Goal: Information Seeking & Learning: Learn about a topic

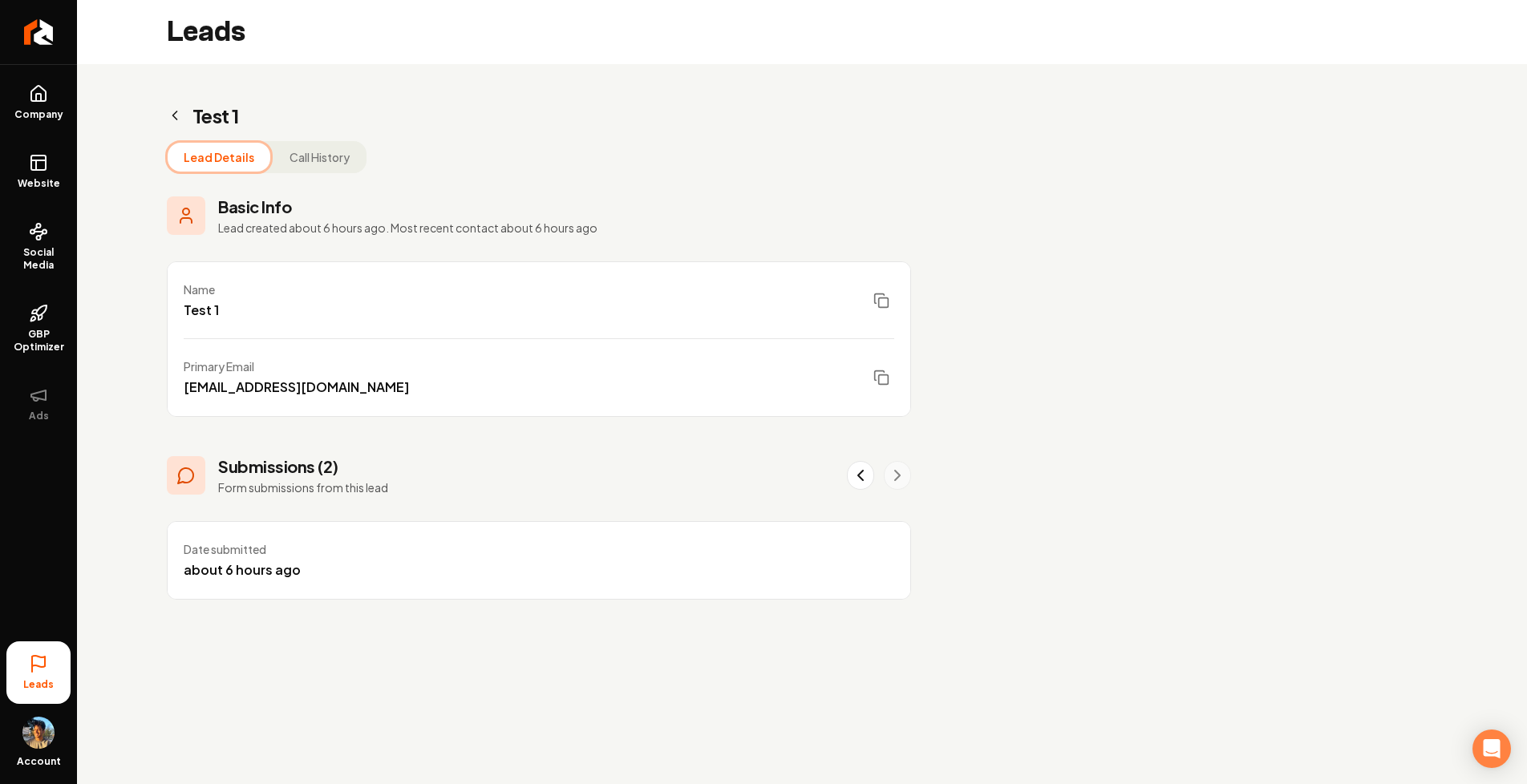
click at [330, 163] on button "Call History" at bounding box center [319, 156] width 92 height 29
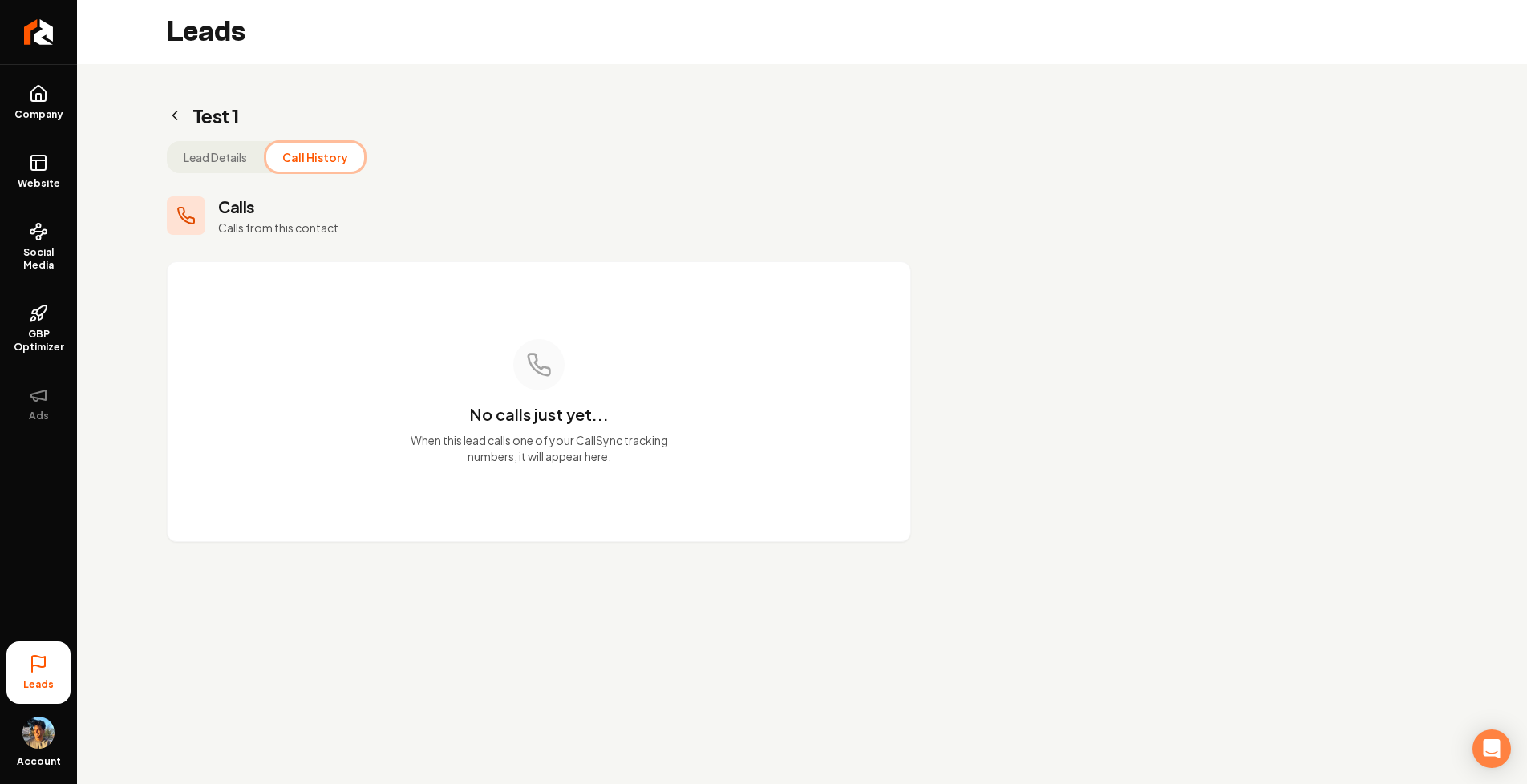
click at [221, 159] on button "Lead Details" at bounding box center [215, 156] width 96 height 29
click at [293, 153] on button "Call History" at bounding box center [315, 156] width 98 height 29
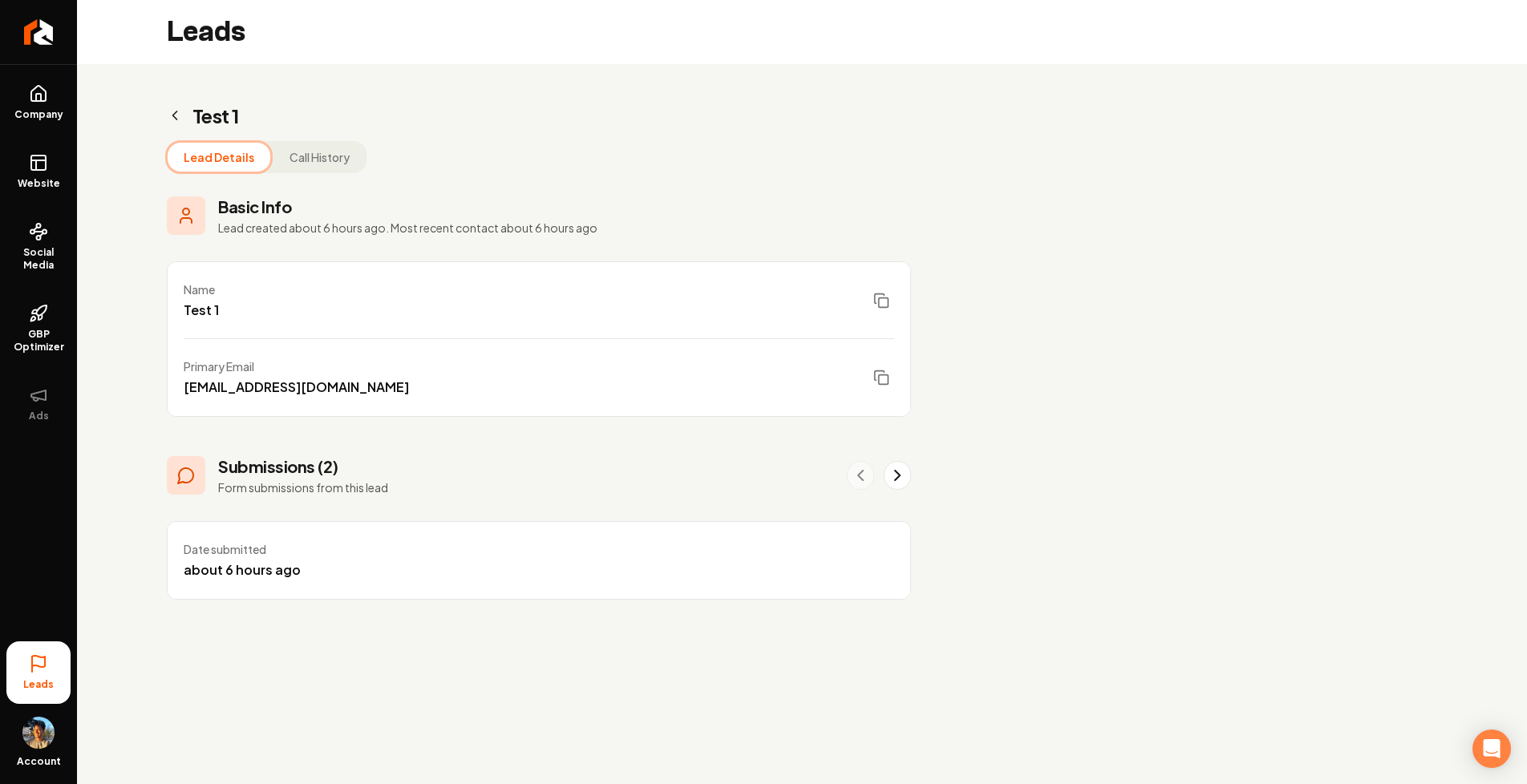
click at [214, 155] on button "Lead Details" at bounding box center [219, 156] width 102 height 29
click at [337, 146] on button "Call History" at bounding box center [319, 156] width 92 height 29
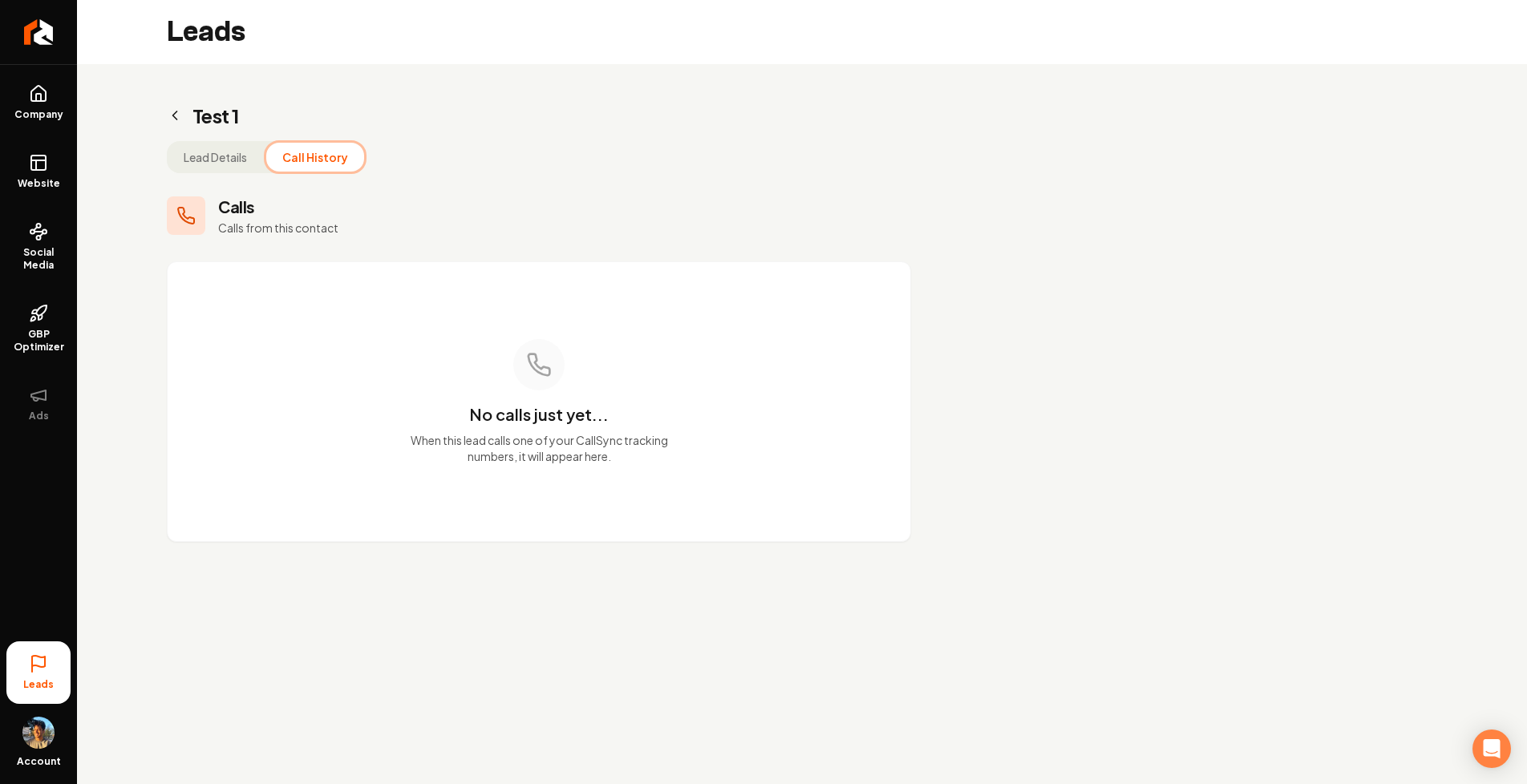
click at [232, 164] on button "Lead Details" at bounding box center [215, 156] width 96 height 29
click at [293, 163] on button "Call History" at bounding box center [315, 156] width 98 height 29
click at [194, 161] on button "Lead Details" at bounding box center [215, 156] width 96 height 29
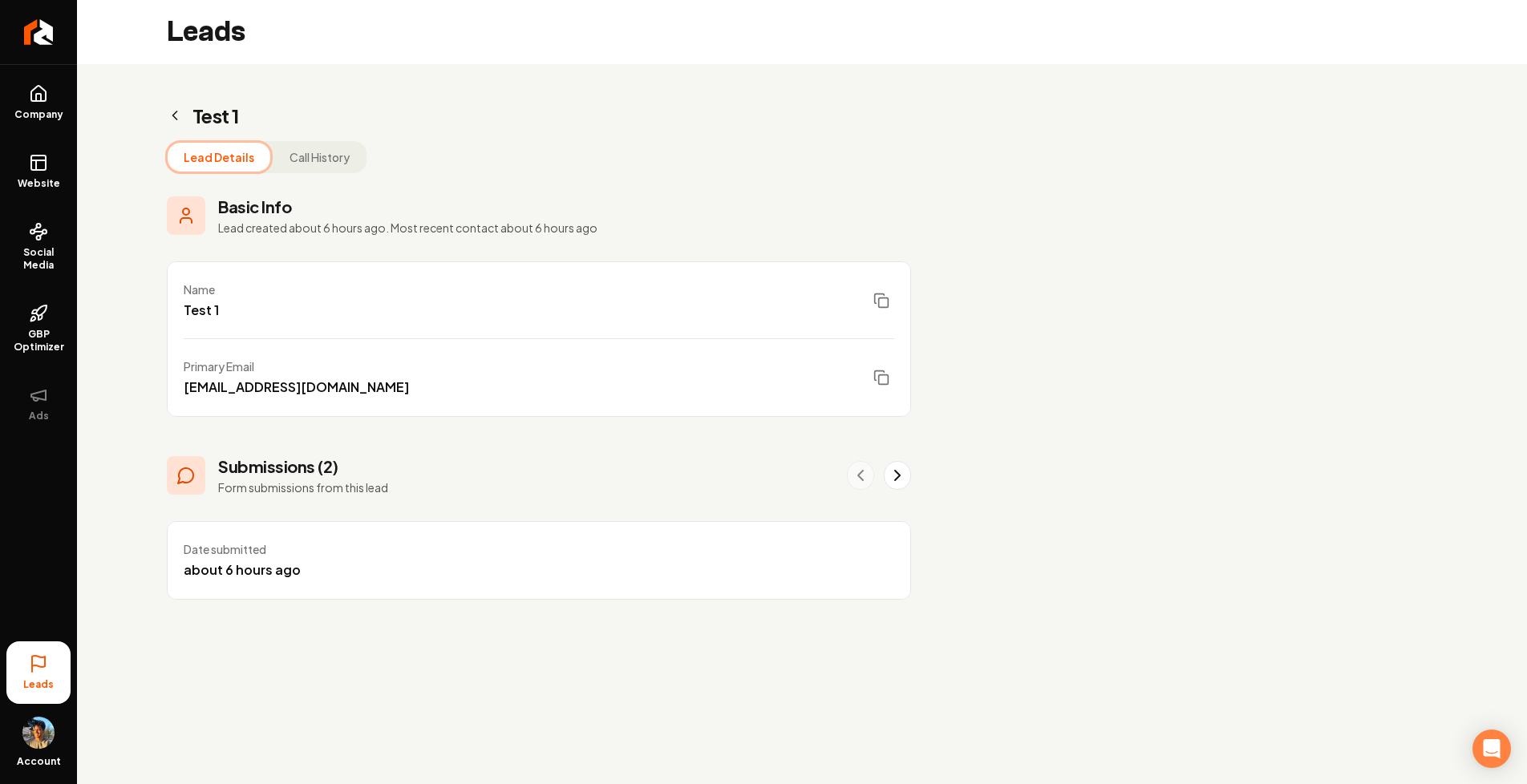
click at [288, 168] on button "Call History" at bounding box center [319, 156] width 92 height 29
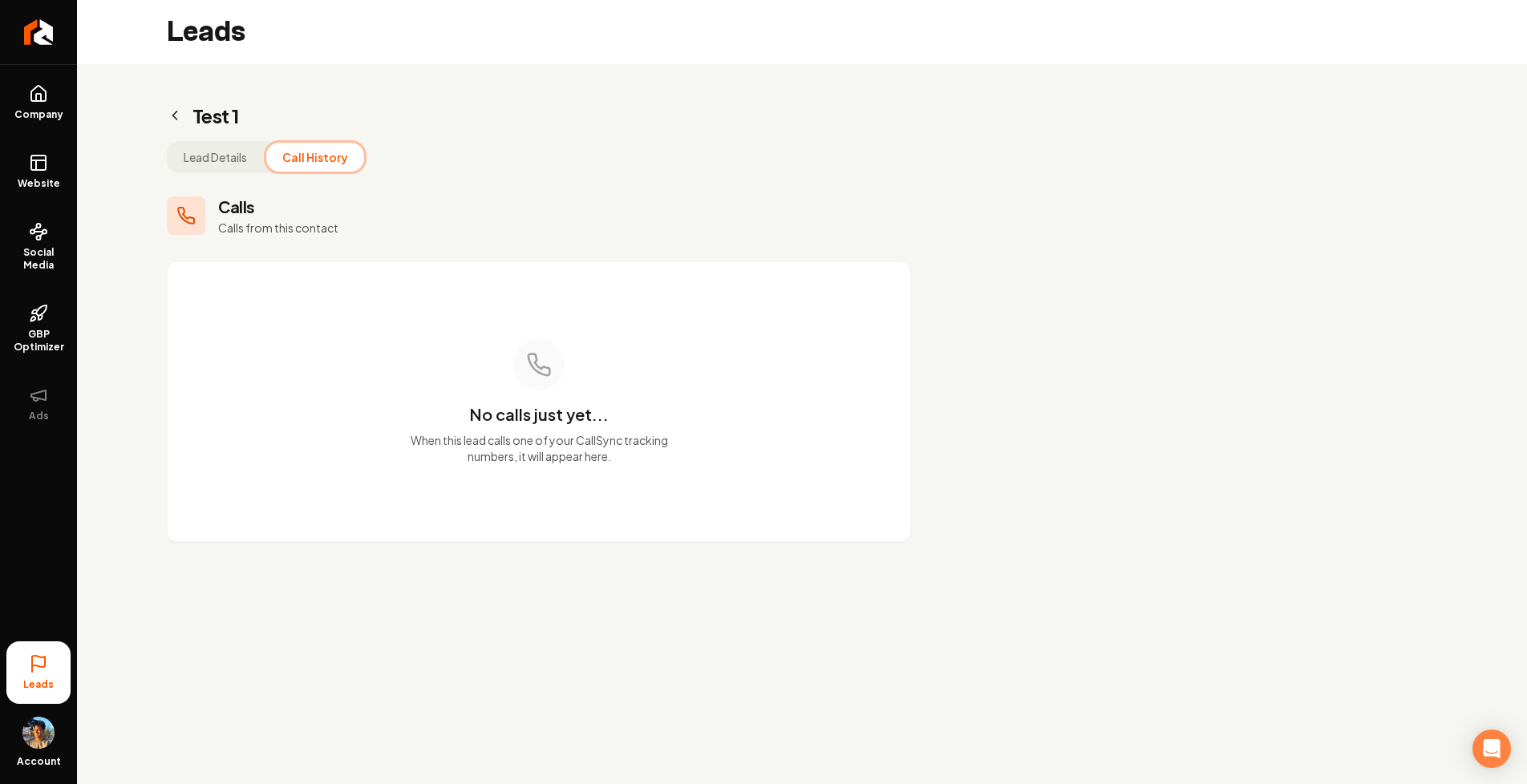
click at [214, 166] on button "Lead Details" at bounding box center [215, 156] width 96 height 29
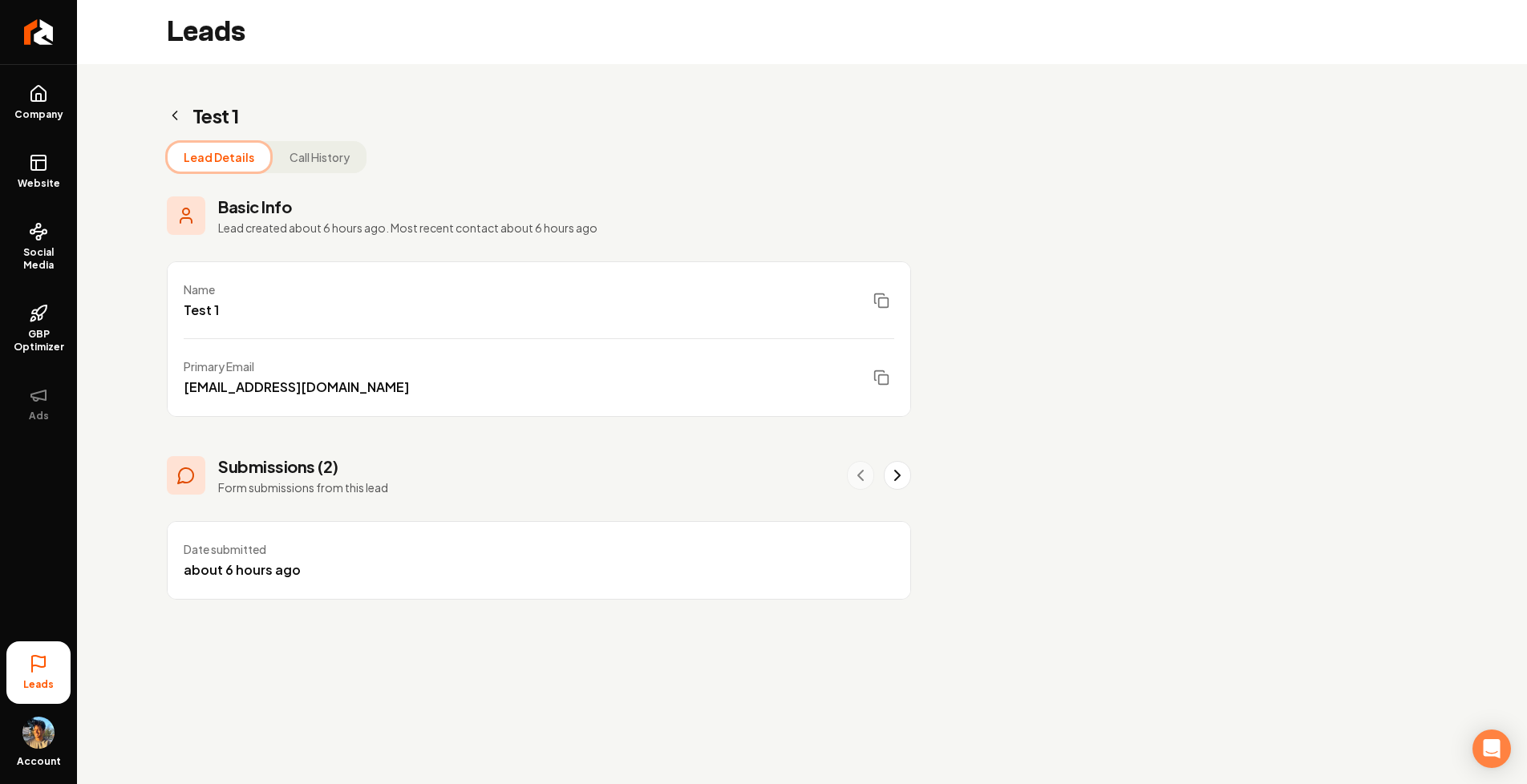
click at [303, 161] on button "Call History" at bounding box center [319, 156] width 92 height 29
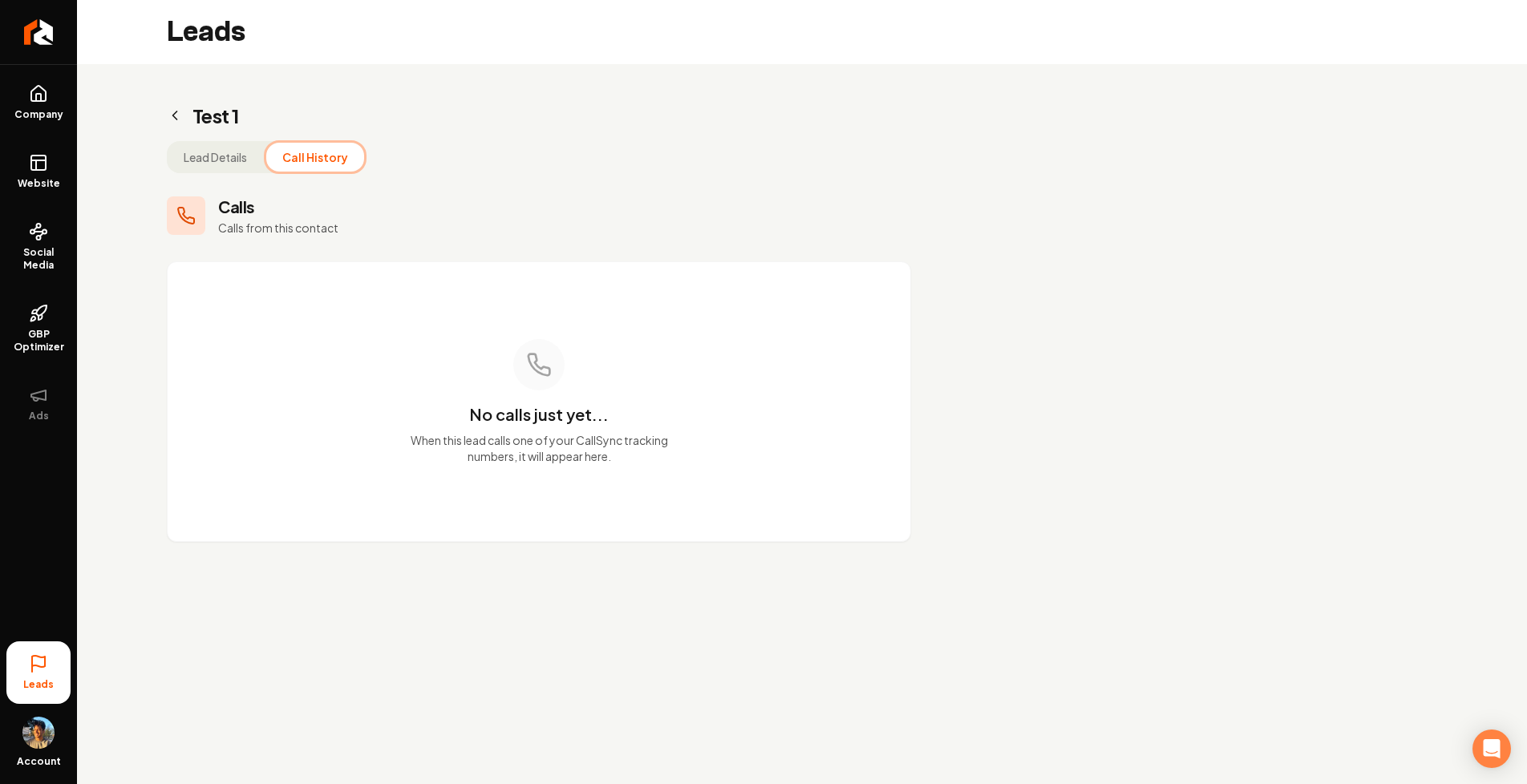
click at [242, 157] on button "Lead Details" at bounding box center [215, 156] width 96 height 29
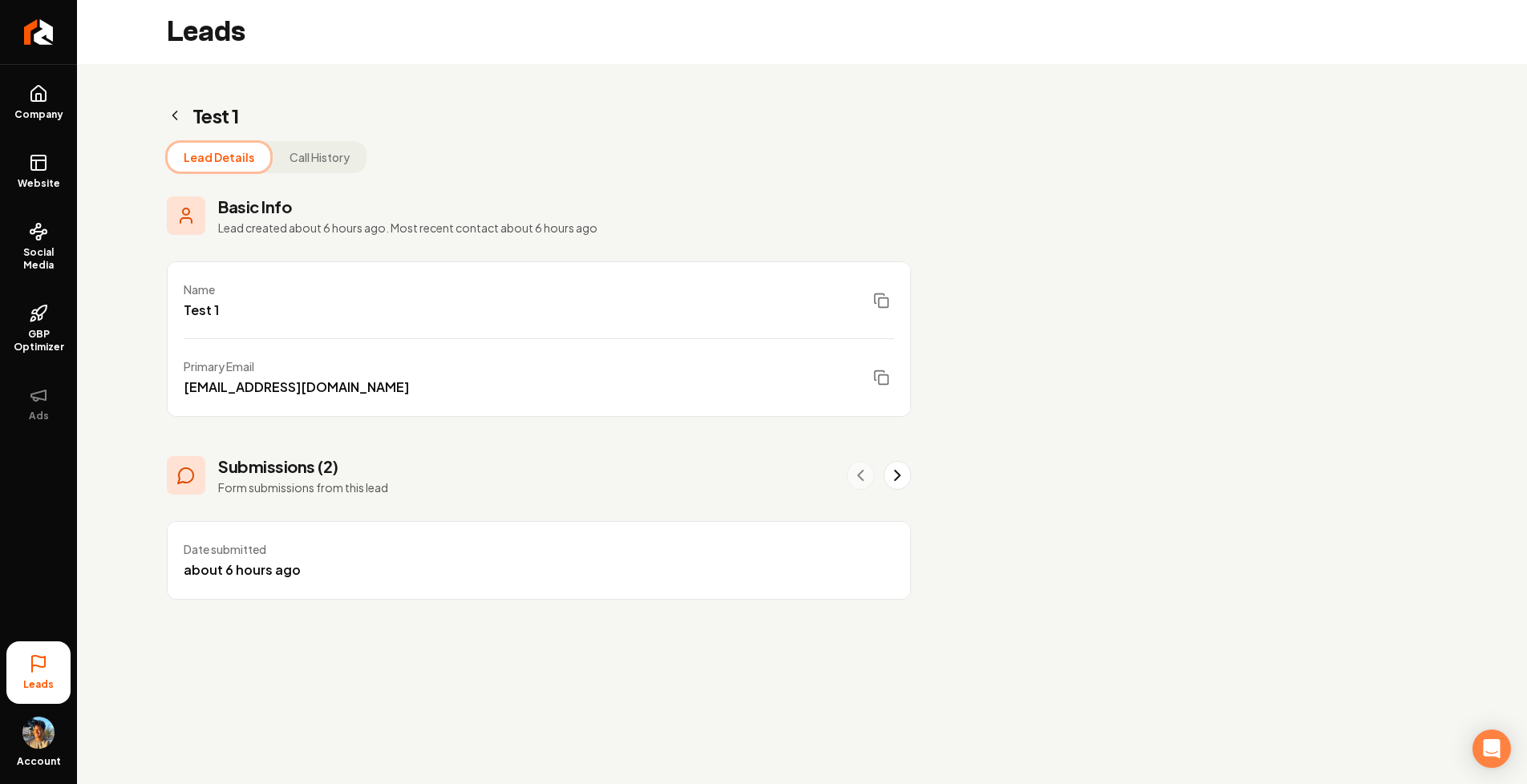
click at [183, 117] on h2 "Test 1" at bounding box center [539, 115] width 744 height 26
click at [173, 114] on icon "Main content area" at bounding box center [175, 115] width 4 height 8
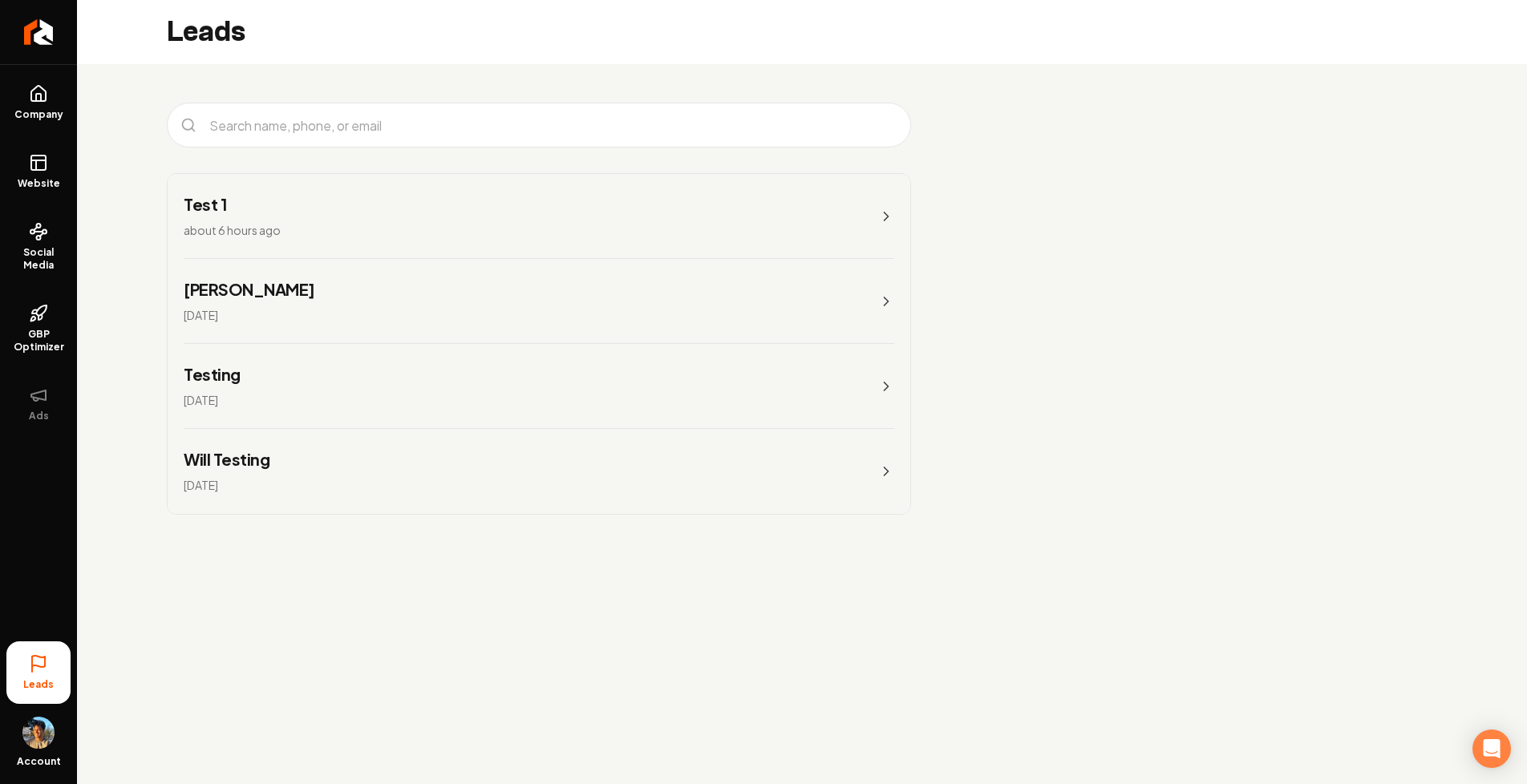
click at [272, 206] on h3 "Test 1" at bounding box center [232, 205] width 97 height 22
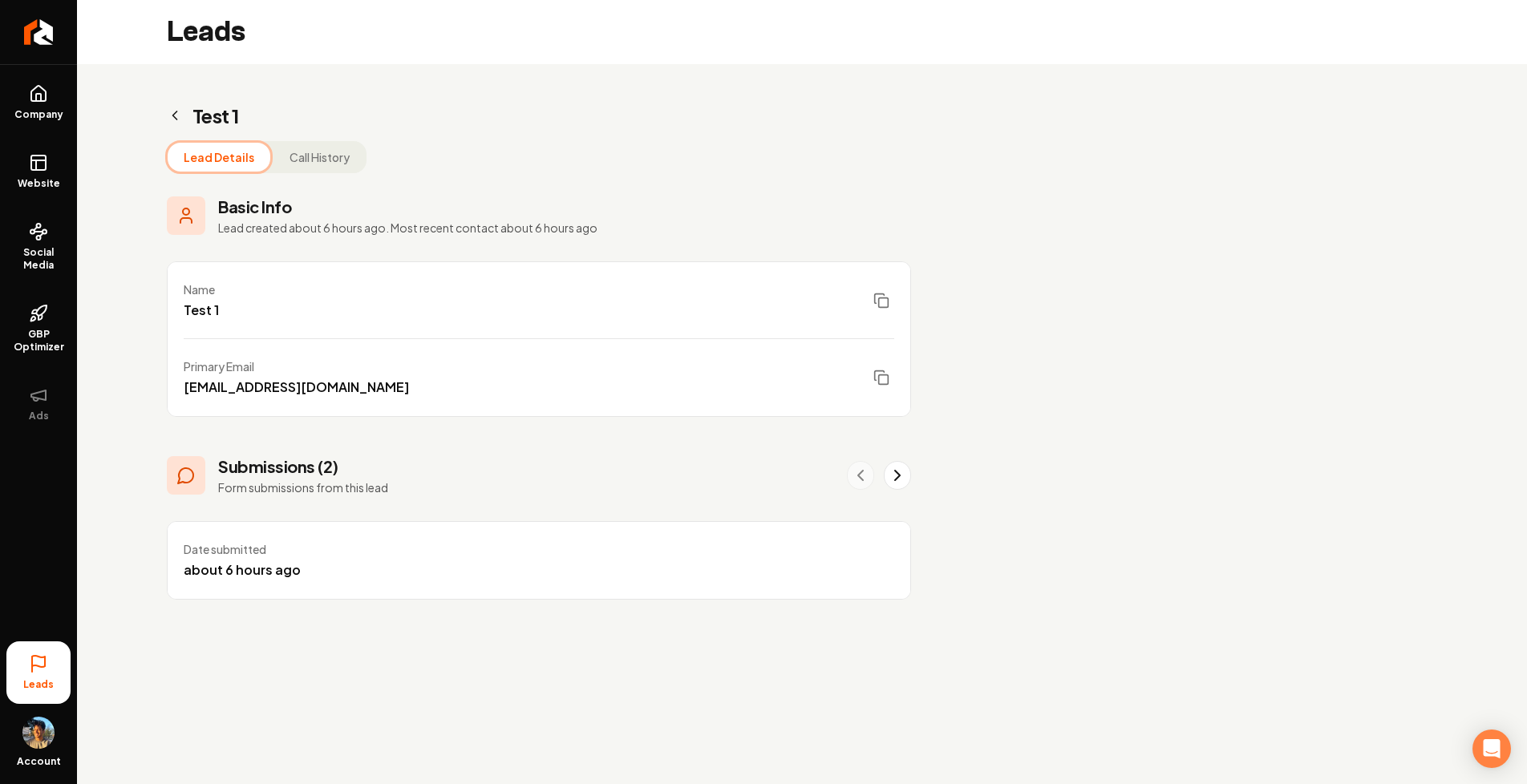
click at [174, 114] on icon "Main content area" at bounding box center [174, 114] width 16 height 16
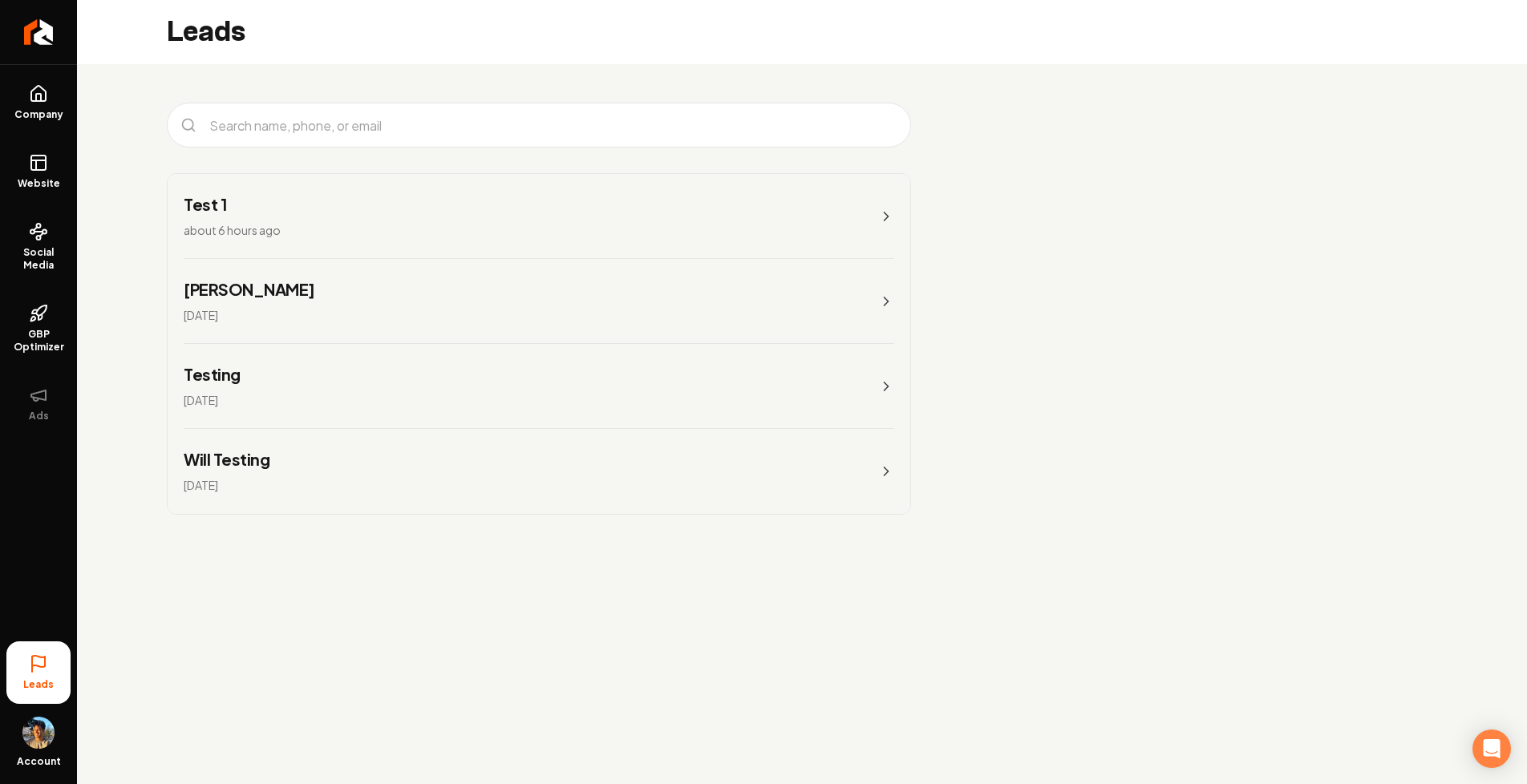
click at [174, 114] on div "Main content area" at bounding box center [539, 125] width 744 height 45
click at [241, 132] on input "Main content area" at bounding box center [552, 125] width 704 height 38
click at [128, 172] on div "Test 1 about 6 hours ago [PERSON_NAME] [DATE] Testing [DATE] Will Testing [DATE]" at bounding box center [539, 309] width 924 height 489
click at [267, 113] on input "Main content area" at bounding box center [552, 125] width 704 height 38
click at [144, 146] on div "Test 1 about 6 hours ago [PERSON_NAME] [DATE] Testing [DATE] Will Testing [DATE]" at bounding box center [539, 309] width 924 height 489
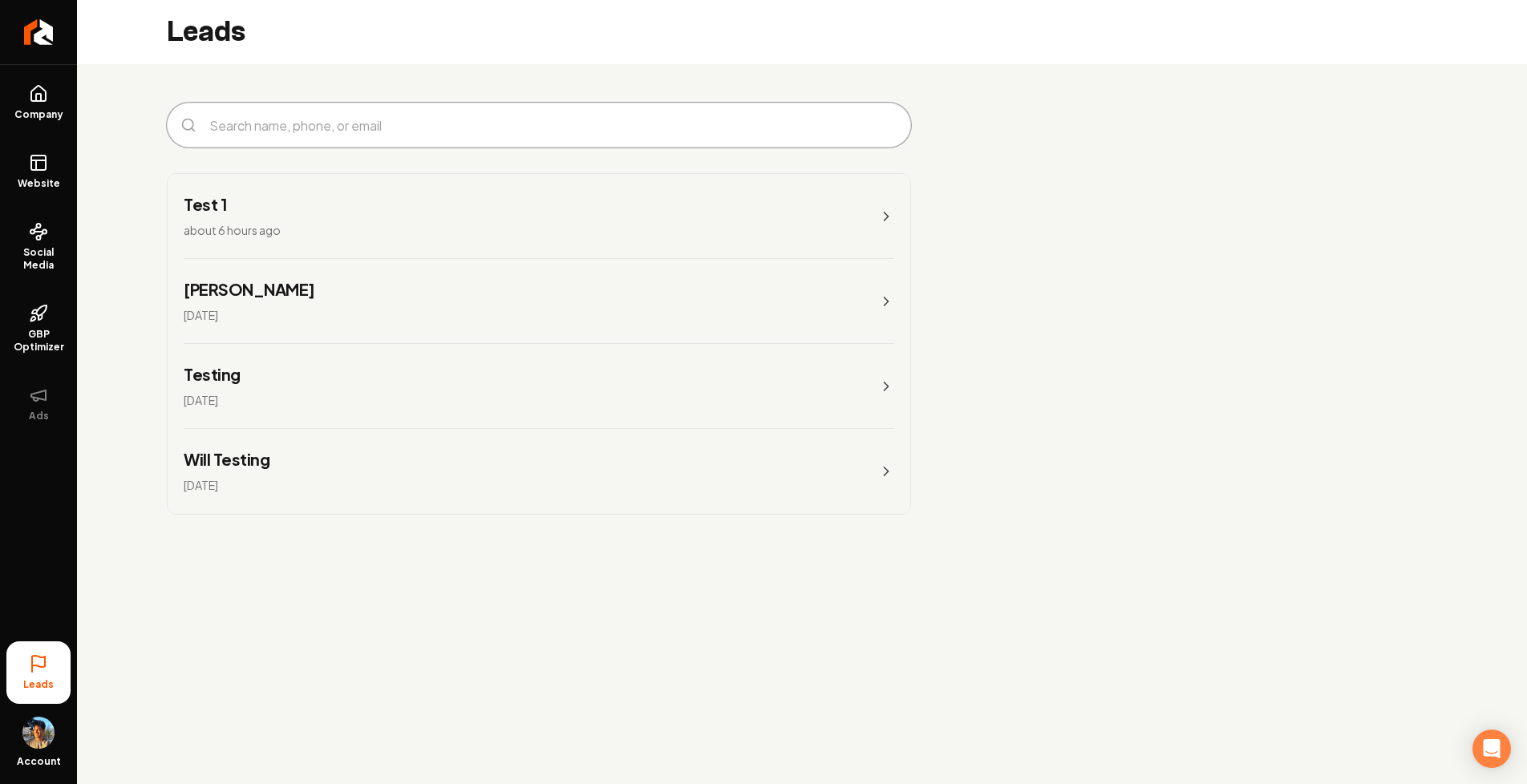
click at [223, 136] on input "Main content area" at bounding box center [552, 125] width 704 height 38
click at [153, 160] on div "Test 1 about 6 hours ago [PERSON_NAME] [DATE] Testing [DATE] Will Testing [DATE]" at bounding box center [539, 309] width 924 height 489
click at [128, 195] on div "Test 1 about 6 hours ago [PERSON_NAME] [DATE] Testing [DATE] Will Testing [DATE]" at bounding box center [539, 309] width 924 height 489
click at [242, 216] on div "Test 1 about 6 hours ago" at bounding box center [232, 217] width 97 height 47
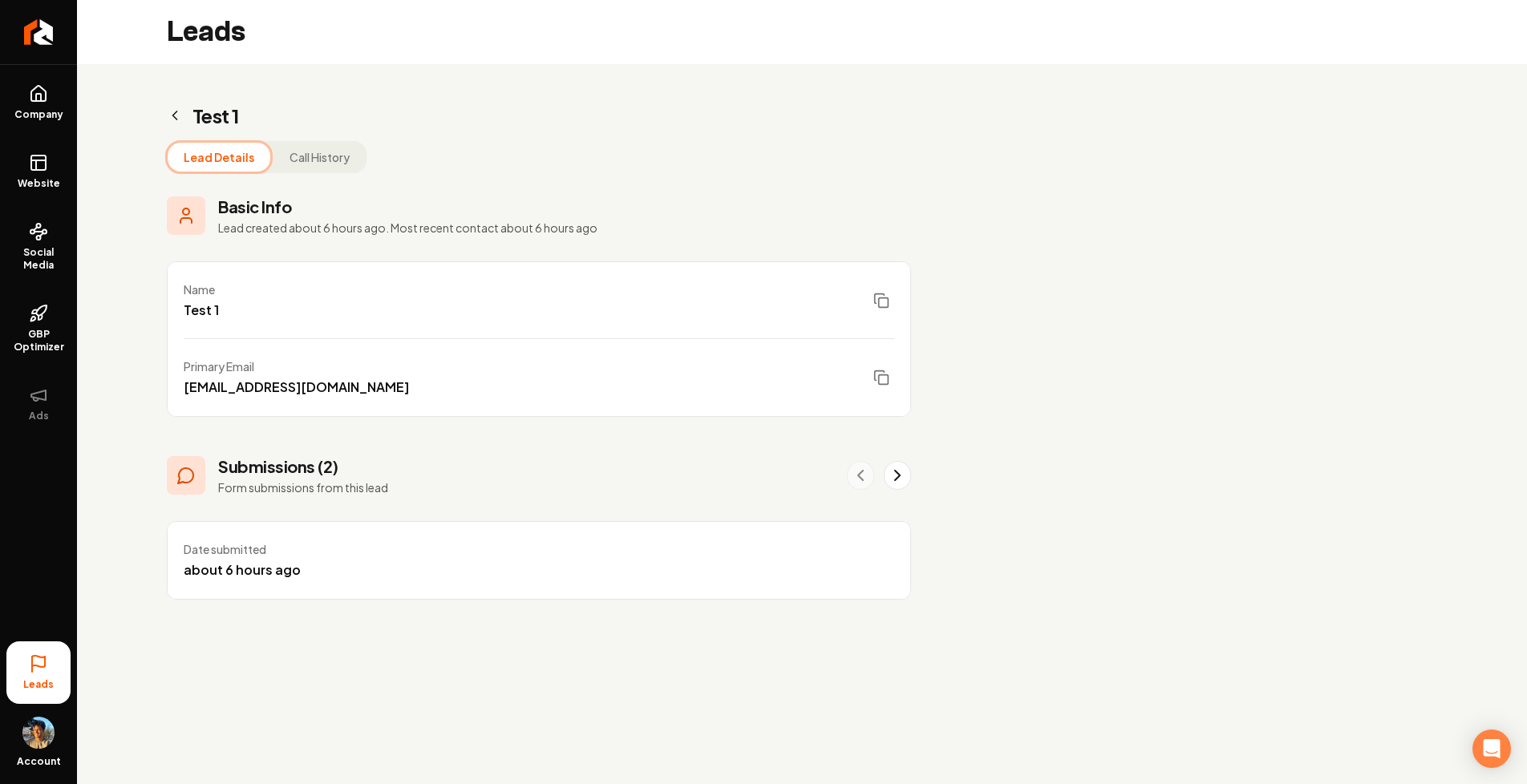
click at [303, 154] on button "Call History" at bounding box center [319, 156] width 92 height 29
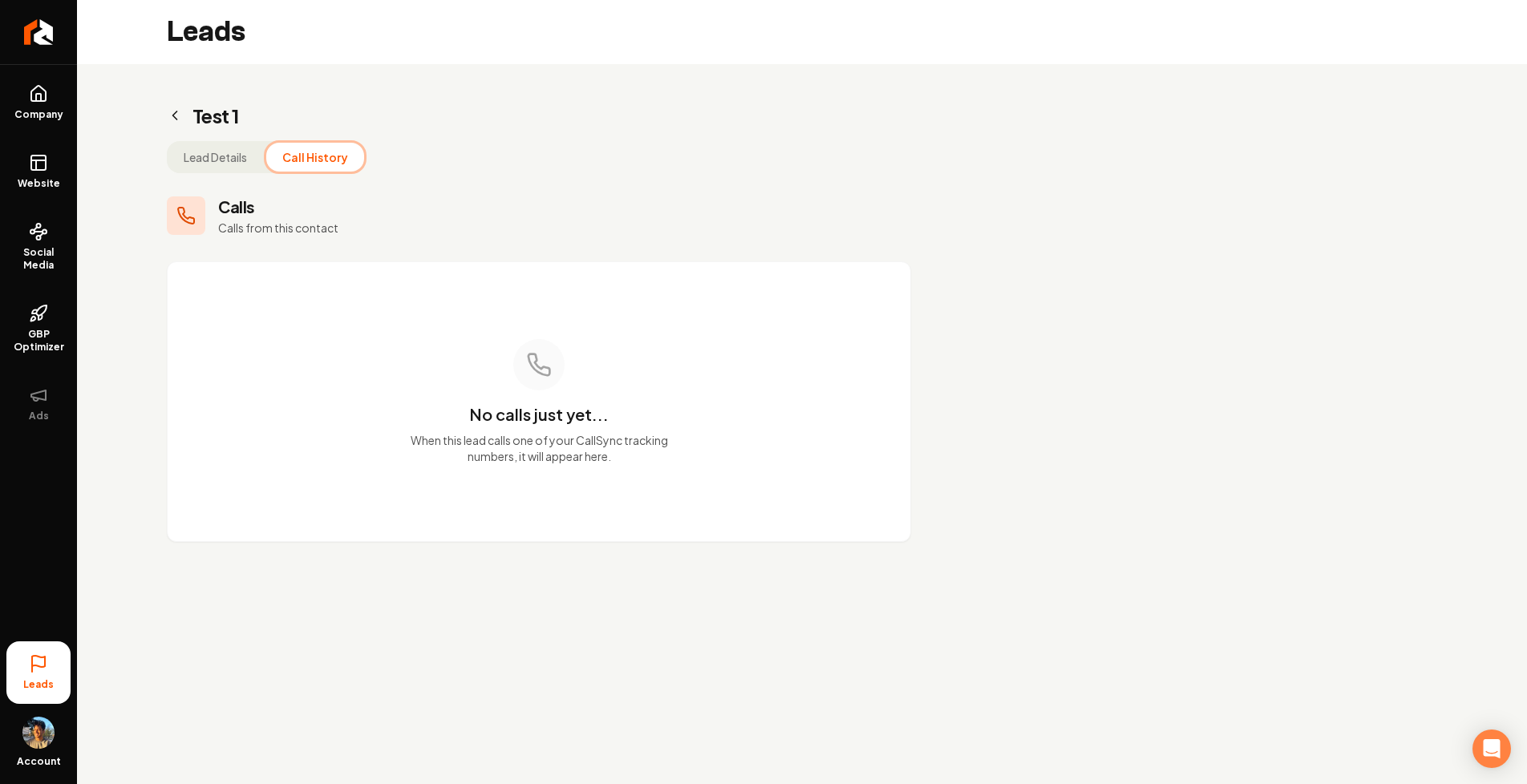
click at [224, 158] on button "Lead Details" at bounding box center [215, 156] width 96 height 29
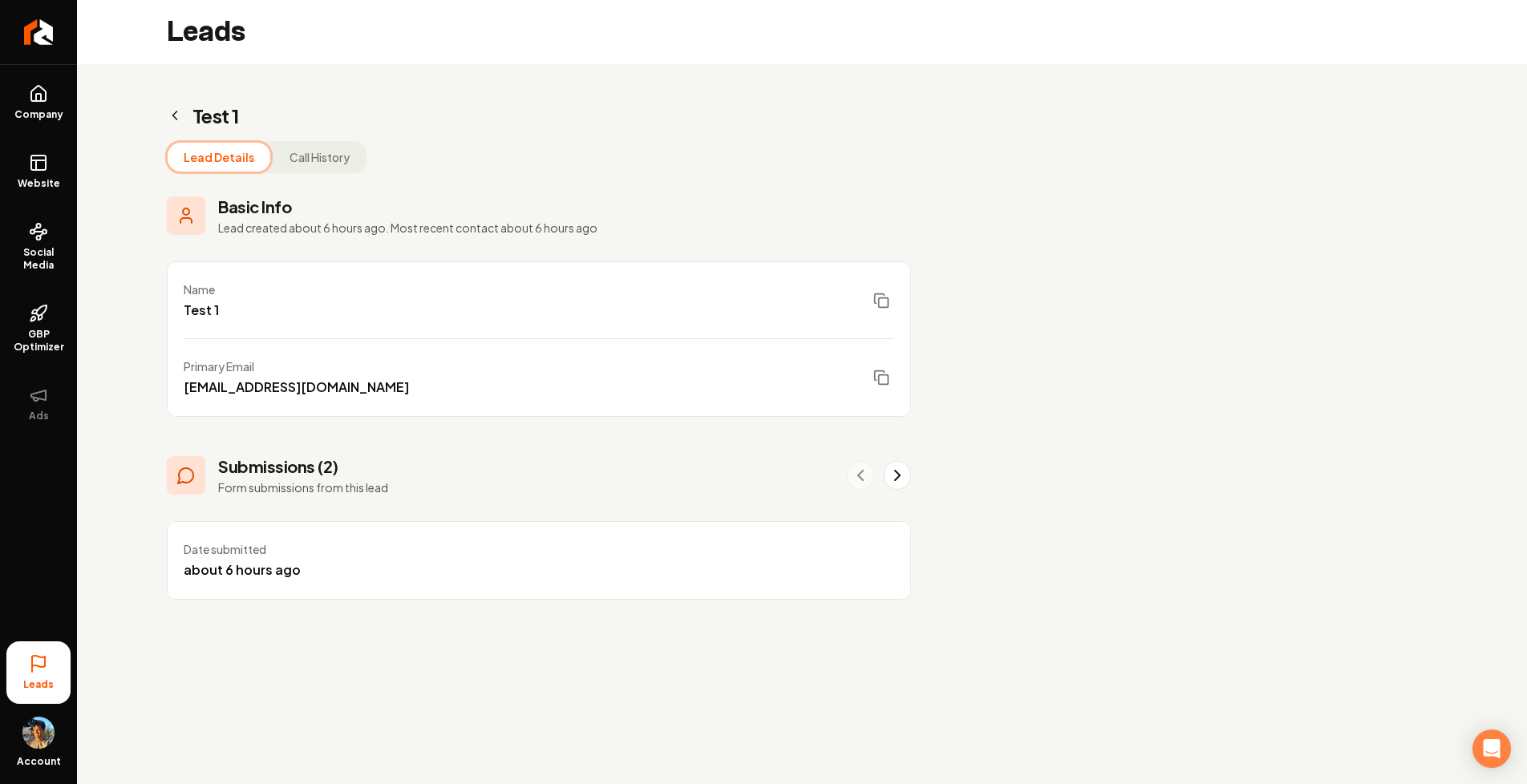
click at [293, 159] on button "Call History" at bounding box center [319, 156] width 92 height 29
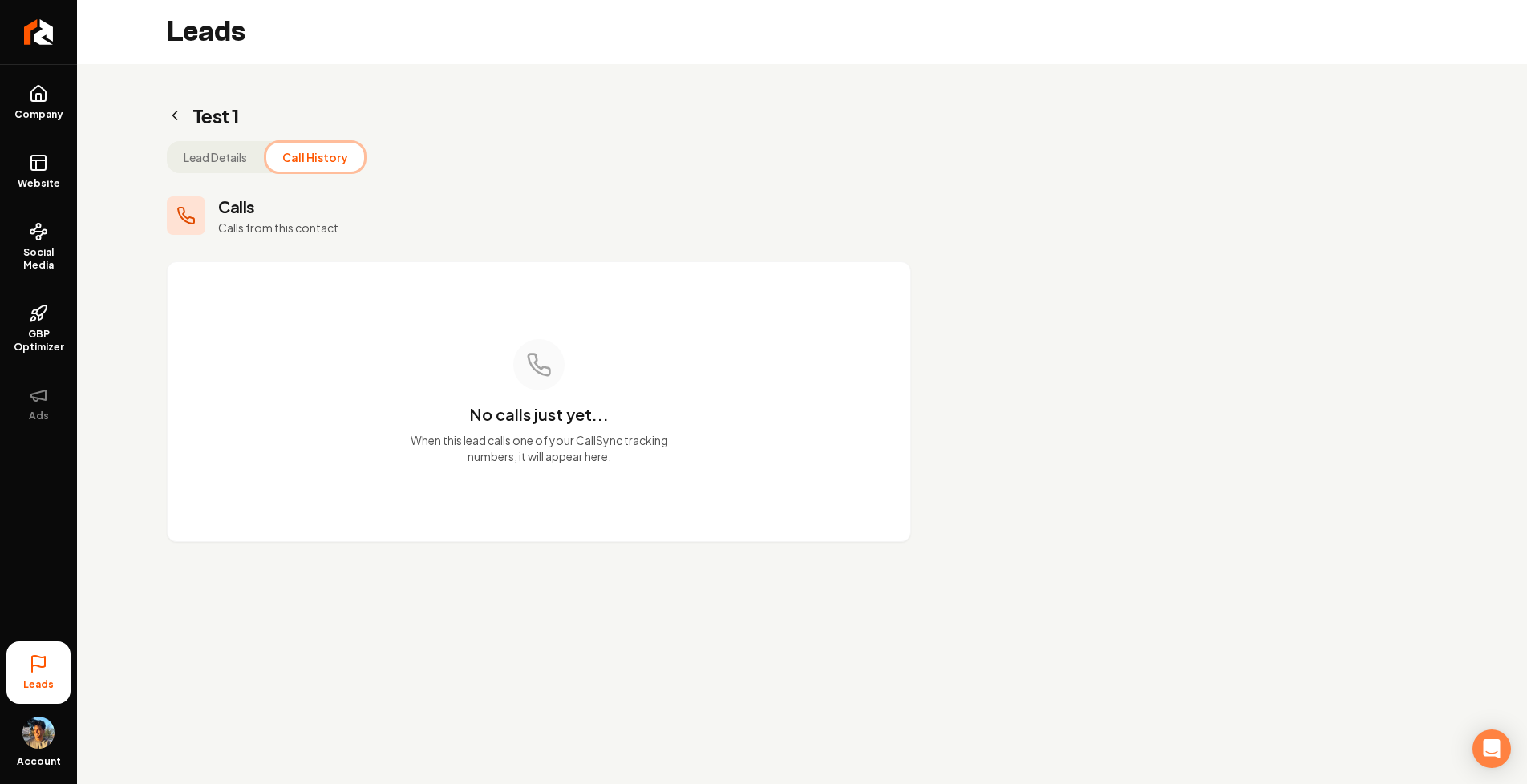
click at [218, 160] on button "Lead Details" at bounding box center [215, 156] width 96 height 29
click at [298, 164] on button "Call History" at bounding box center [315, 156] width 98 height 29
click at [223, 158] on button "Lead Details" at bounding box center [215, 156] width 96 height 29
click at [294, 156] on button "Call History" at bounding box center [315, 156] width 98 height 29
click at [237, 158] on button "Lead Details" at bounding box center [215, 156] width 96 height 29
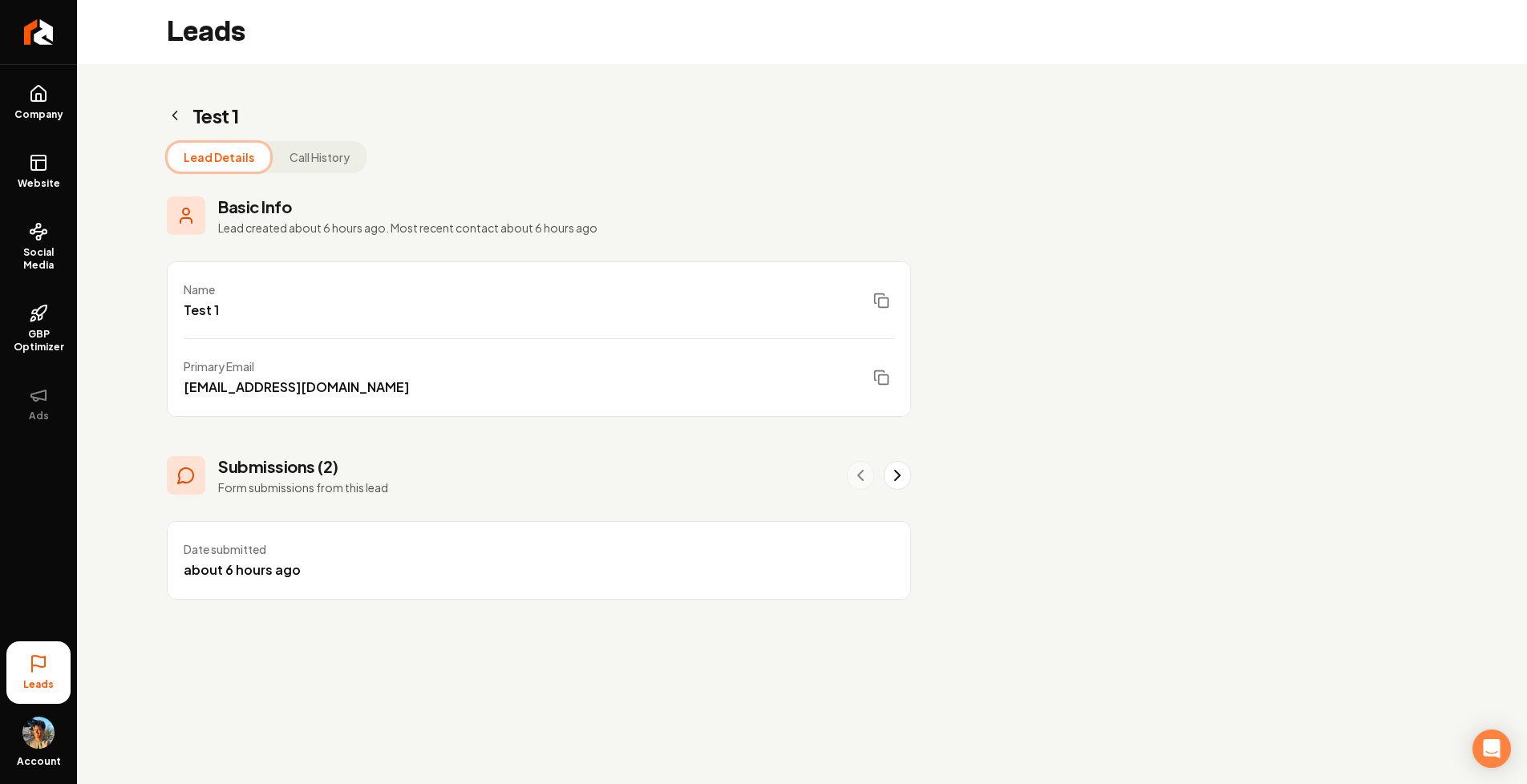
click at [293, 156] on button "Call History" at bounding box center [319, 156] width 92 height 29
click at [234, 161] on button "Lead Details" at bounding box center [219, 156] width 102 height 29
click at [285, 153] on button "Call History" at bounding box center [319, 156] width 92 height 29
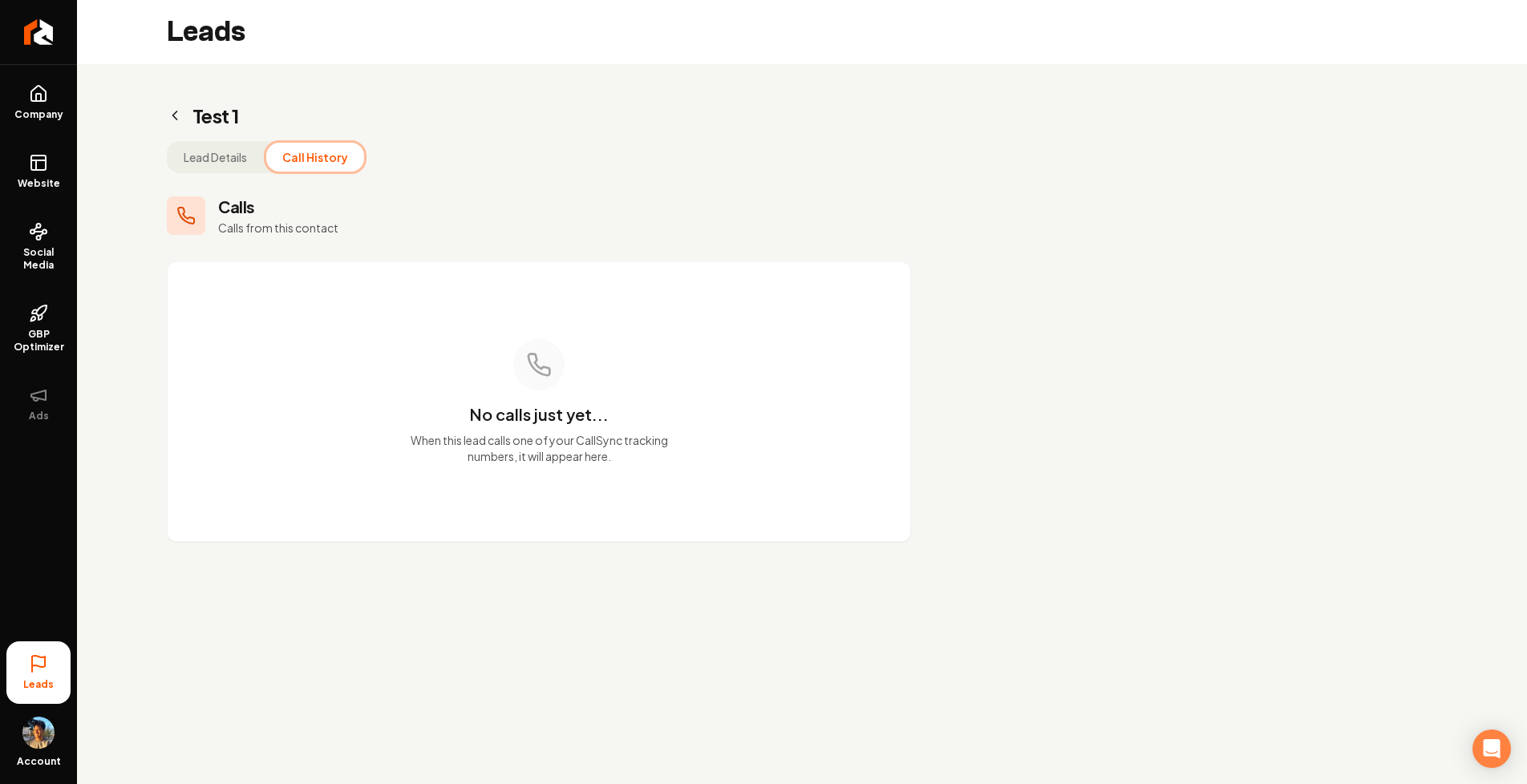
click at [229, 148] on button "Lead Details" at bounding box center [215, 156] width 96 height 29
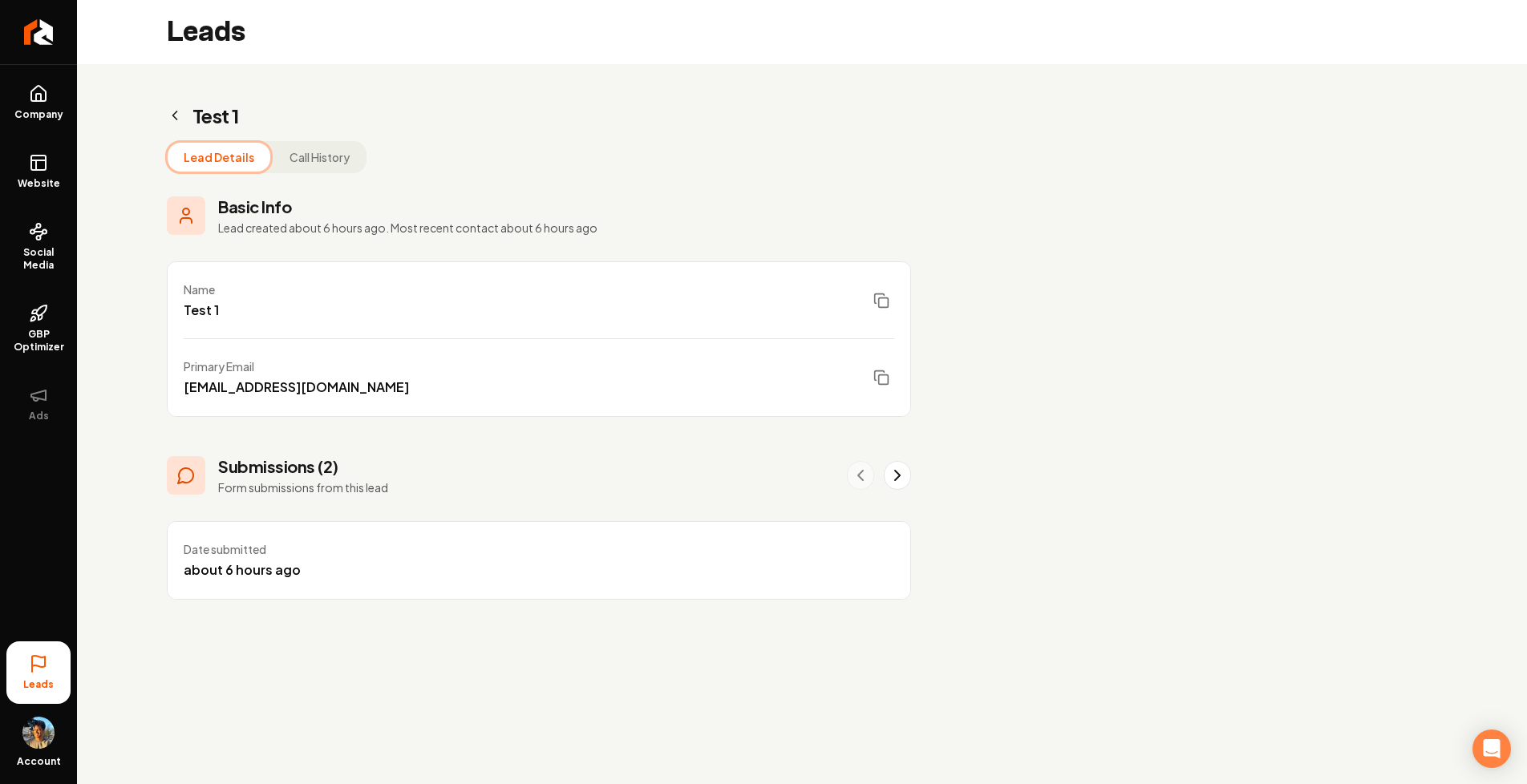
click at [177, 110] on icon "Main content area" at bounding box center [174, 114] width 16 height 16
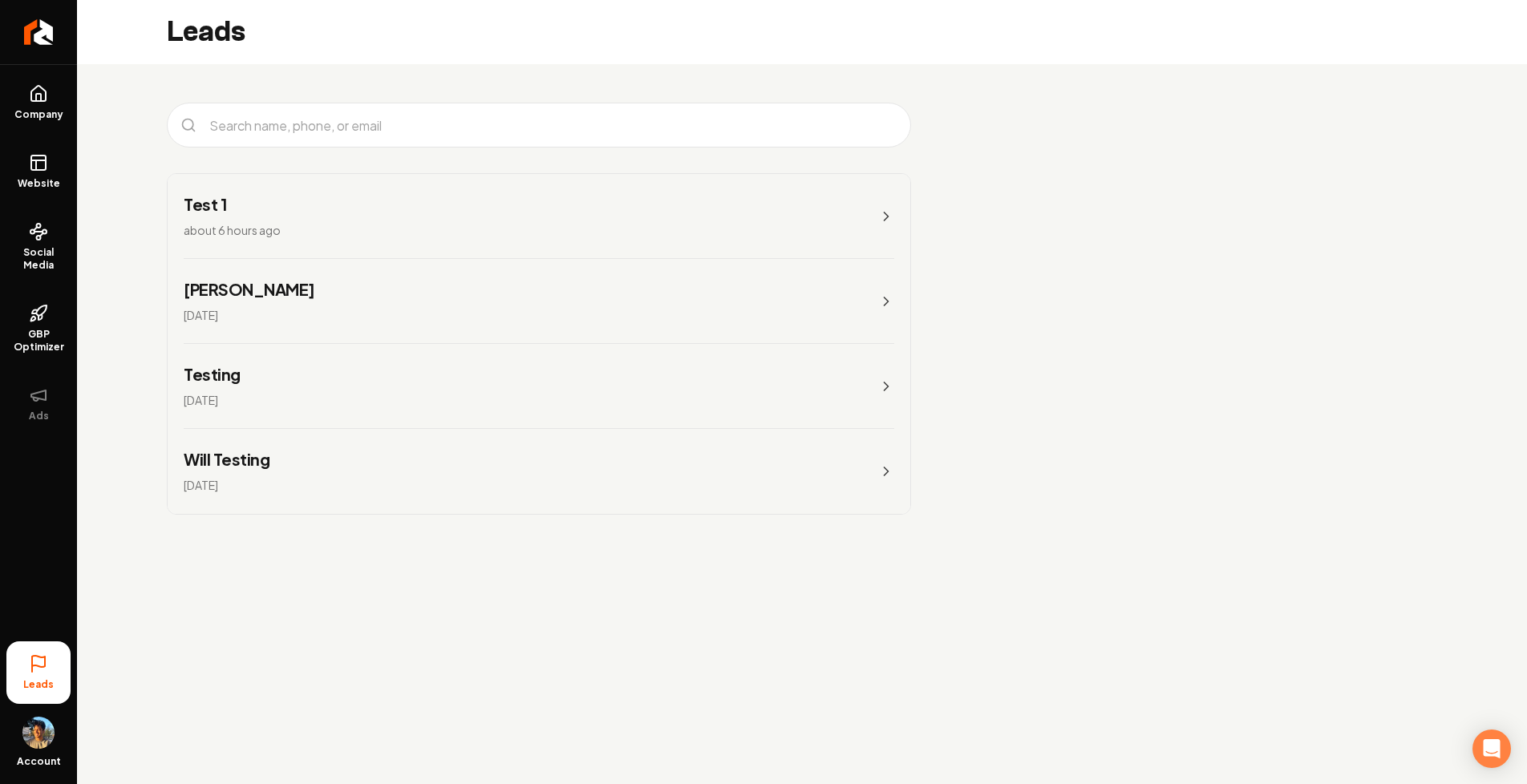
click at [311, 295] on link "[PERSON_NAME] [DATE]" at bounding box center [539, 300] width 743 height 85
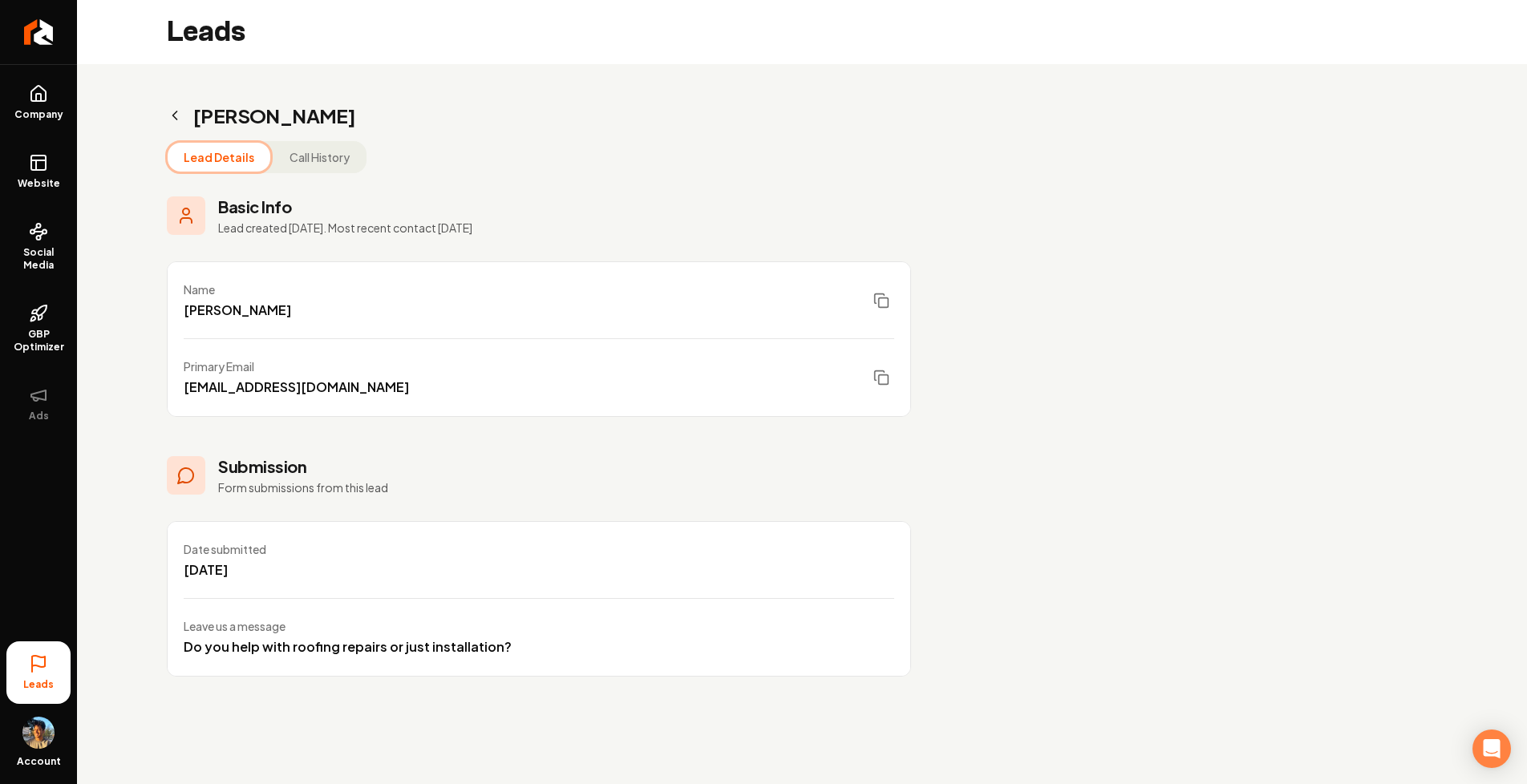
click at [290, 158] on button "Call History" at bounding box center [319, 156] width 92 height 29
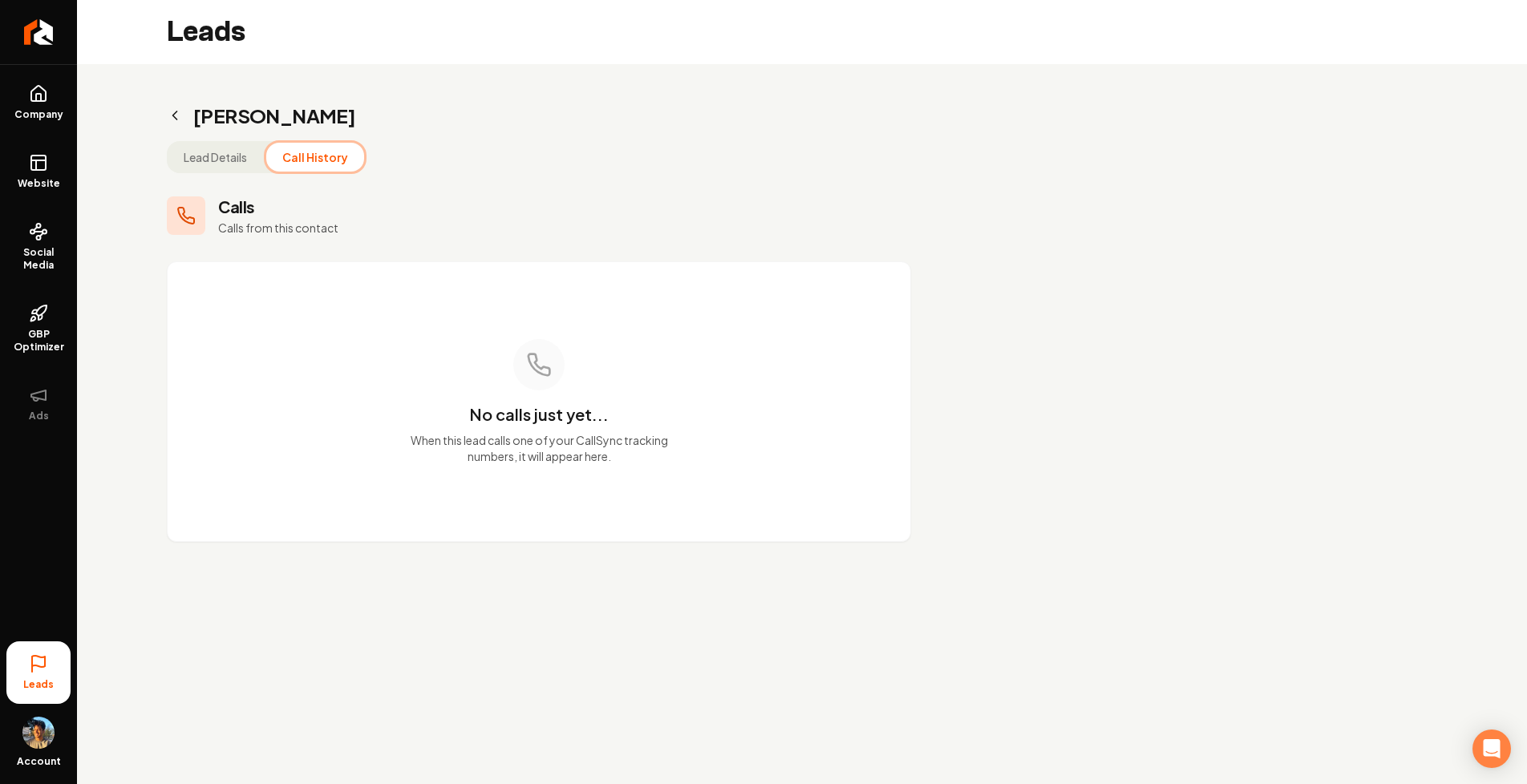
click at [230, 159] on button "Lead Details" at bounding box center [215, 156] width 96 height 29
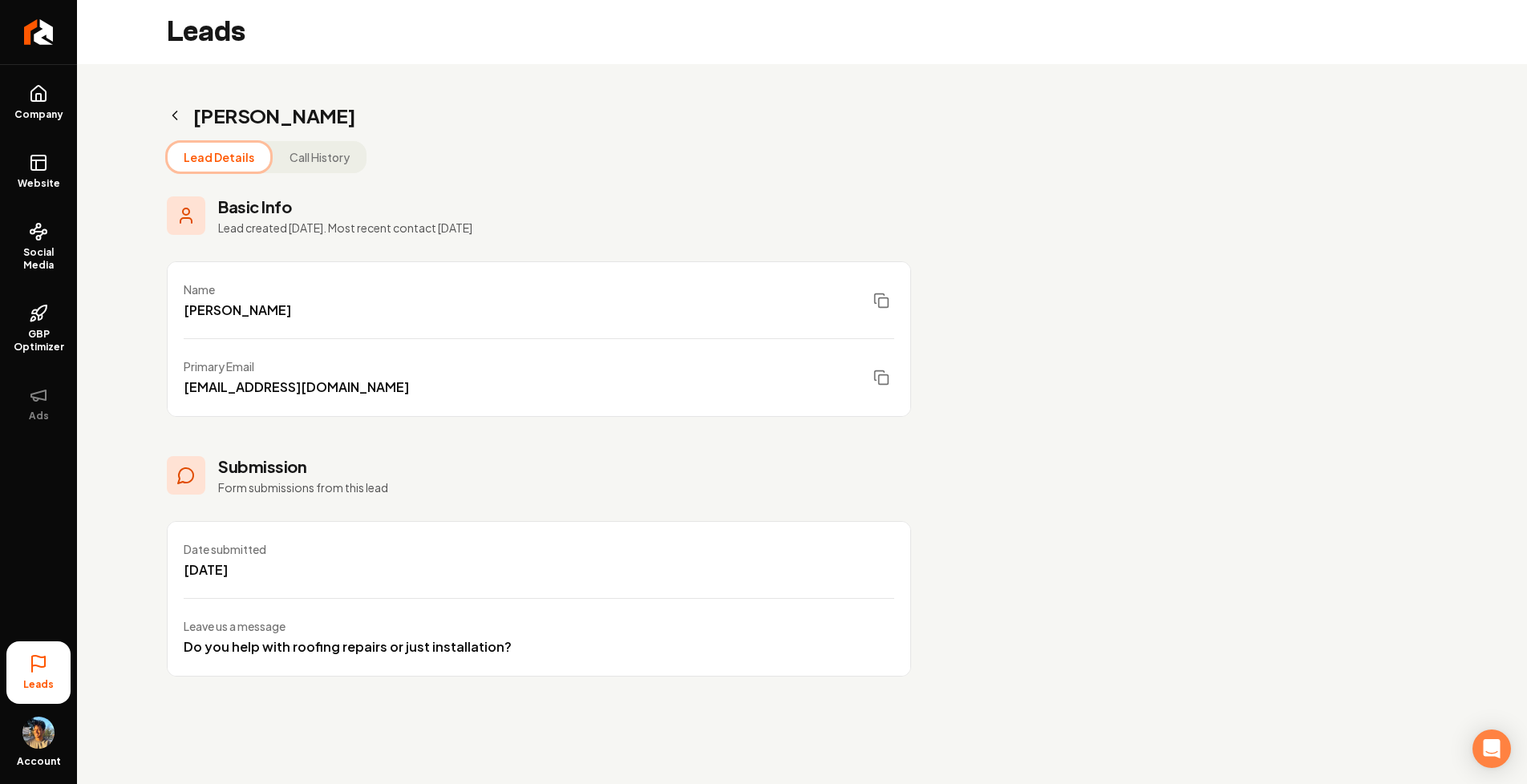
click at [311, 140] on div "[PERSON_NAME] Lead Details Call History Basic Info Lead created [DATE]. Most re…" at bounding box center [539, 390] width 924 height 651
click at [291, 150] on button "Call History" at bounding box center [319, 156] width 92 height 29
click at [232, 153] on button "Lead Details" at bounding box center [219, 156] width 102 height 29
click at [182, 113] on h2 "[PERSON_NAME]" at bounding box center [539, 115] width 744 height 26
click at [175, 113] on icon "Main content area" at bounding box center [175, 115] width 4 height 8
